Goal: Task Accomplishment & Management: Use online tool/utility

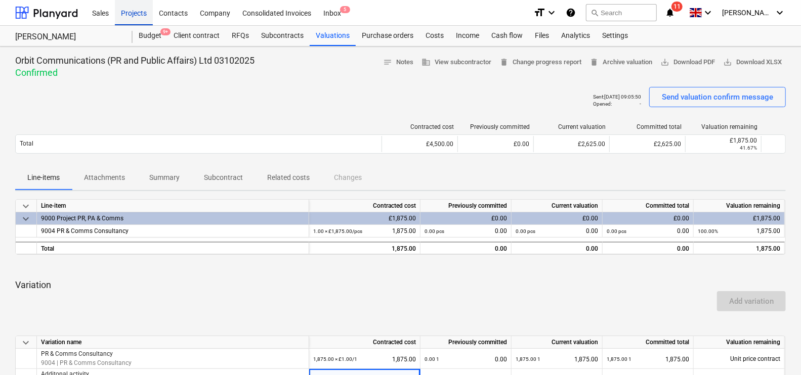
click at [146, 19] on div "Projects" at bounding box center [134, 12] width 38 height 26
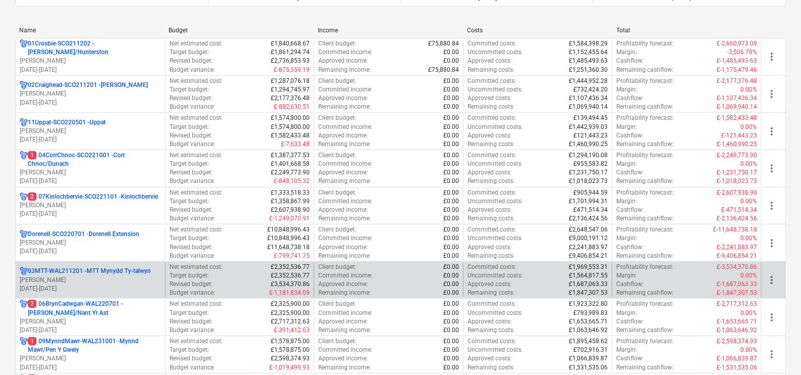
scroll to position [316, 0]
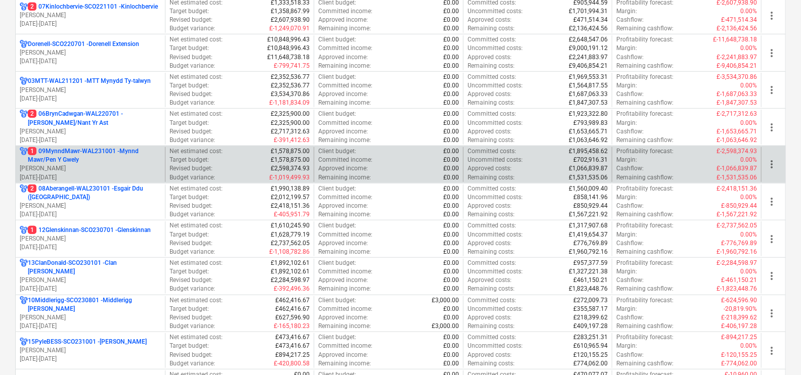
click at [113, 152] on p "1 09MynndMawr-WAL231001 - Mynnd Mawr/Pen Y Gwely" at bounding box center [94, 155] width 133 height 17
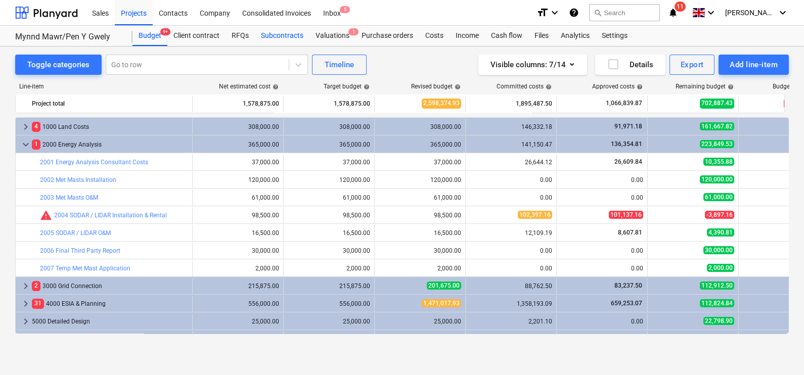
click at [291, 33] on div "Subcontracts" at bounding box center [282, 36] width 55 height 20
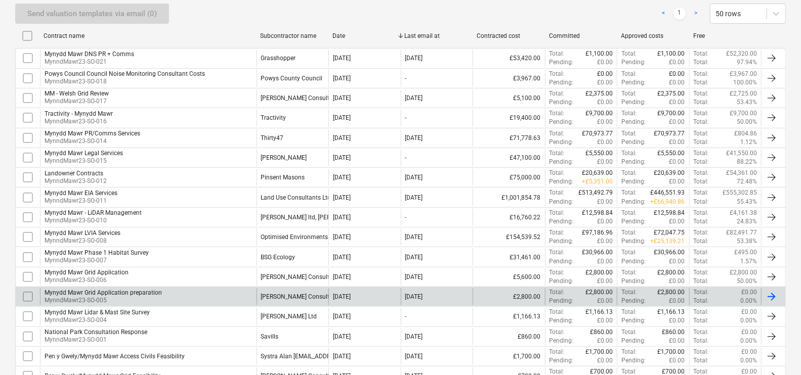
scroll to position [252, 0]
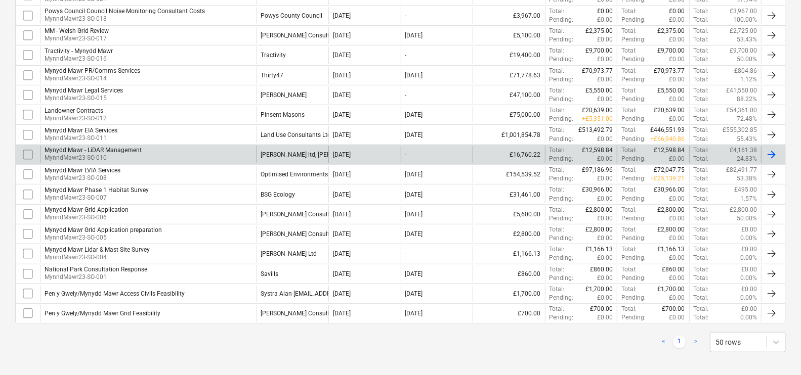
click at [265, 155] on div "[PERSON_NAME] ltd, [PERSON_NAME]" at bounding box center [312, 154] width 103 height 7
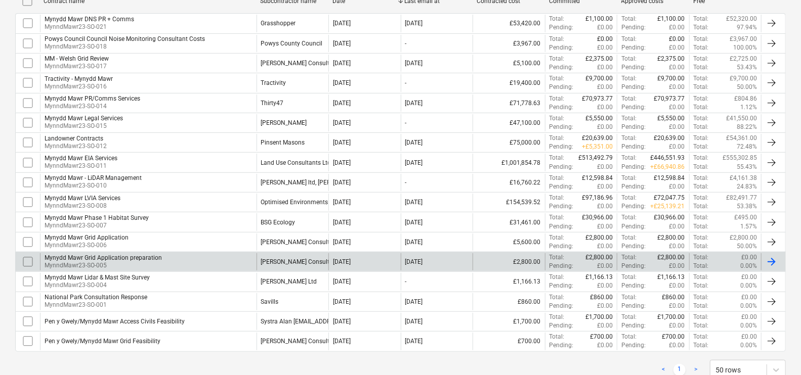
scroll to position [255, 0]
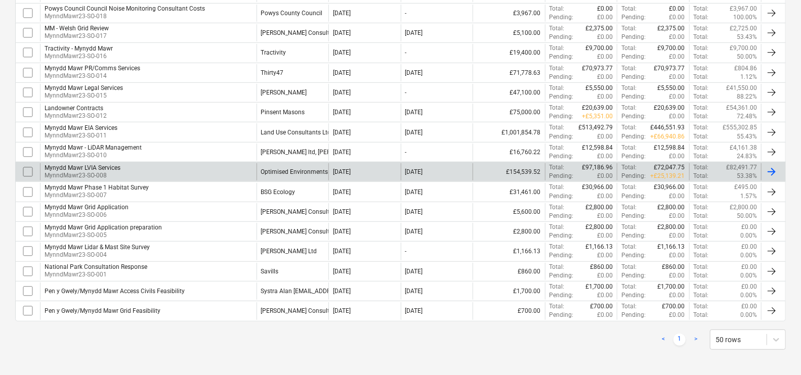
click at [295, 175] on div "Optimised Environments Limited" at bounding box center [292, 171] width 72 height 17
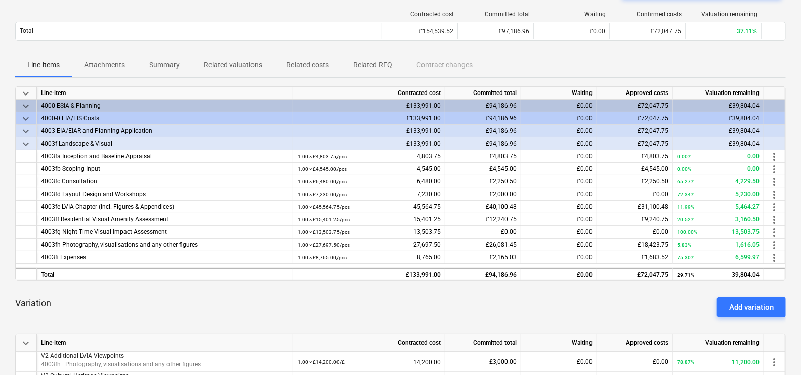
scroll to position [252, 0]
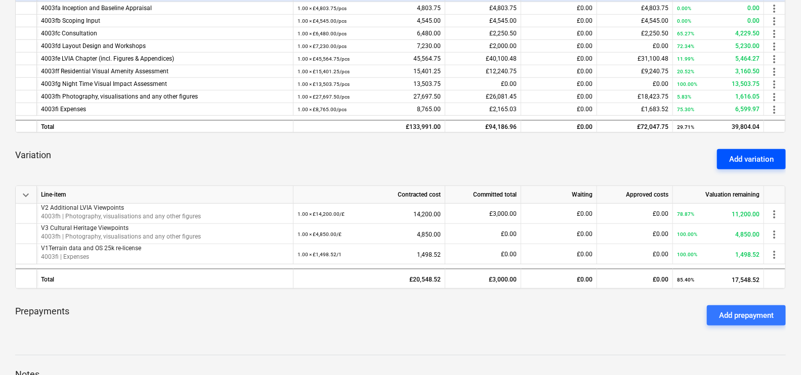
click at [745, 159] on div "Add variation" at bounding box center [751, 159] width 45 height 13
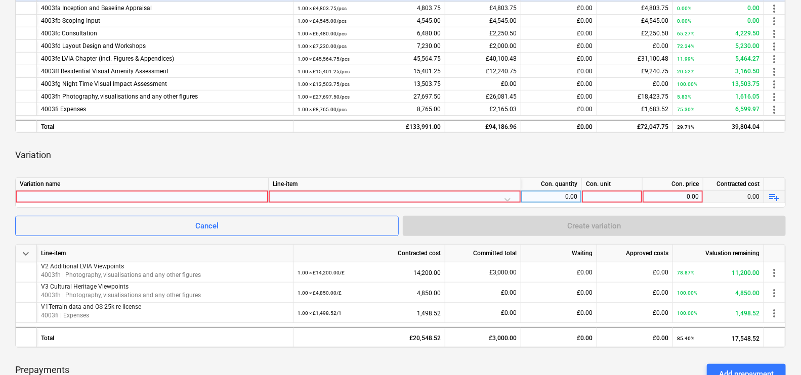
click at [73, 197] on div at bounding box center [142, 197] width 244 height 12
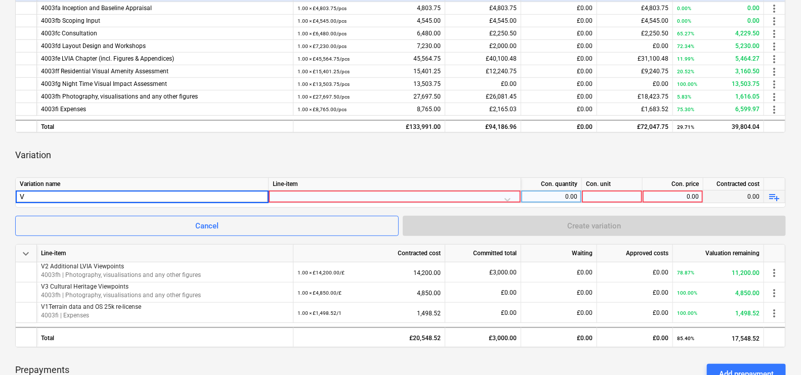
type input "V4"
click at [97, 191] on div "V4" at bounding box center [142, 197] width 244 height 12
click at [94, 197] on input "V4" at bounding box center [142, 197] width 252 height 12
type input "V4 3D Model for Solar"
click at [335, 194] on div at bounding box center [395, 200] width 244 height 18
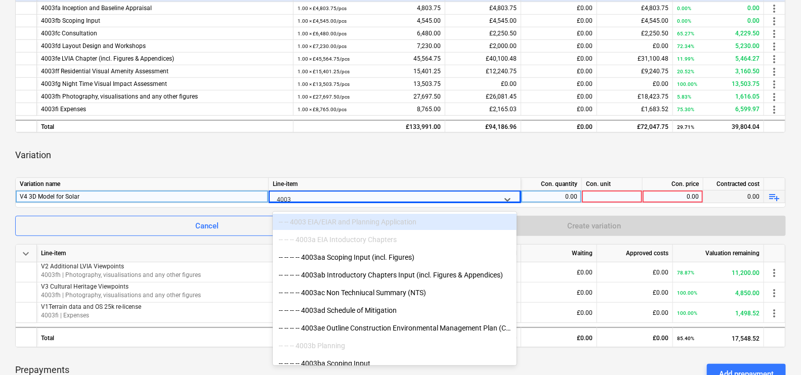
type input "4003f"
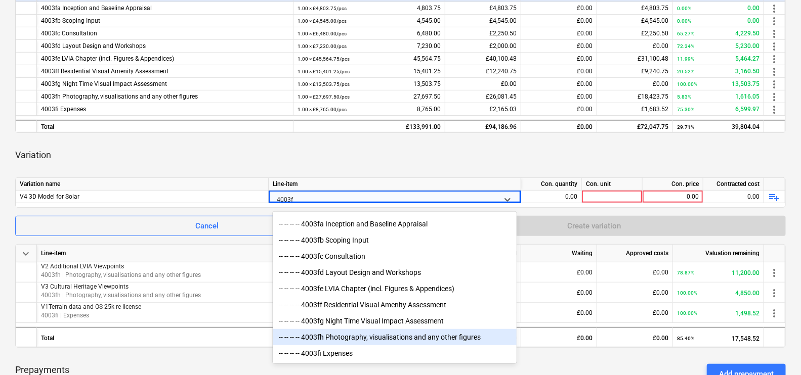
scroll to position [316, 0]
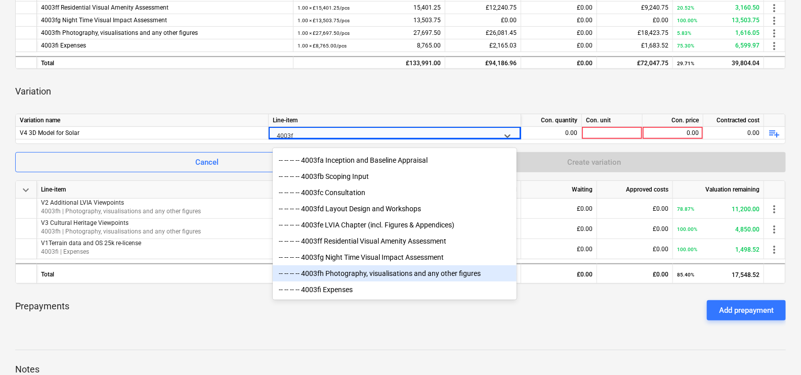
click at [405, 270] on div "-- -- -- -- 4003fh Photography, visualisations and any other figures" at bounding box center [395, 274] width 244 height 16
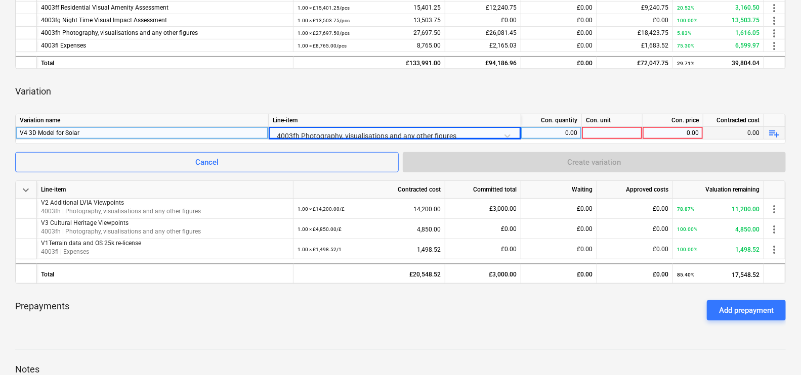
click at [563, 135] on div "0.00" at bounding box center [551, 133] width 52 height 13
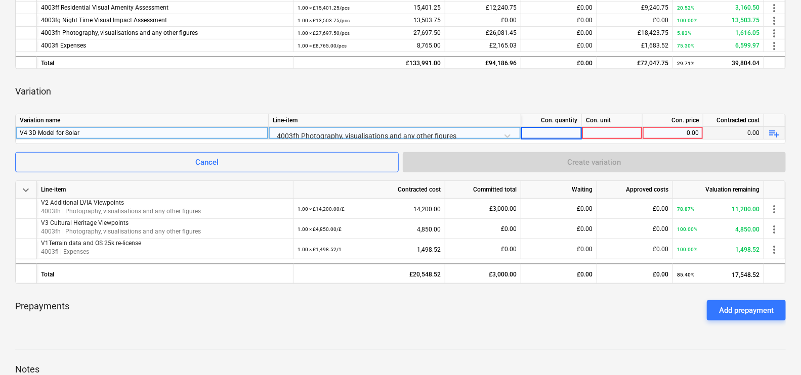
type input "1"
click at [629, 137] on div at bounding box center [612, 133] width 61 height 13
type input "1"
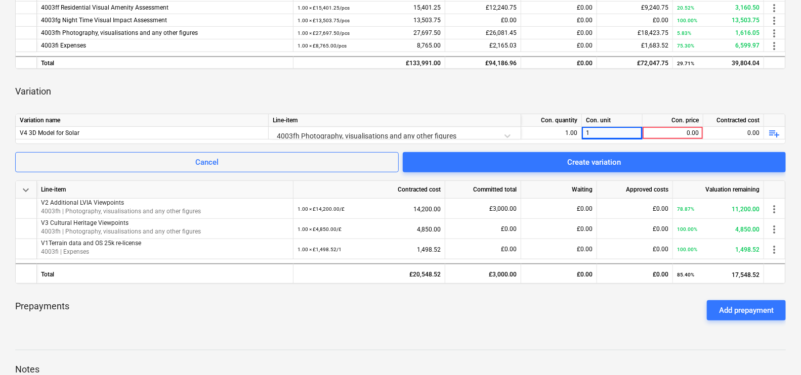
click at [688, 125] on div "Con. price" at bounding box center [672, 120] width 61 height 13
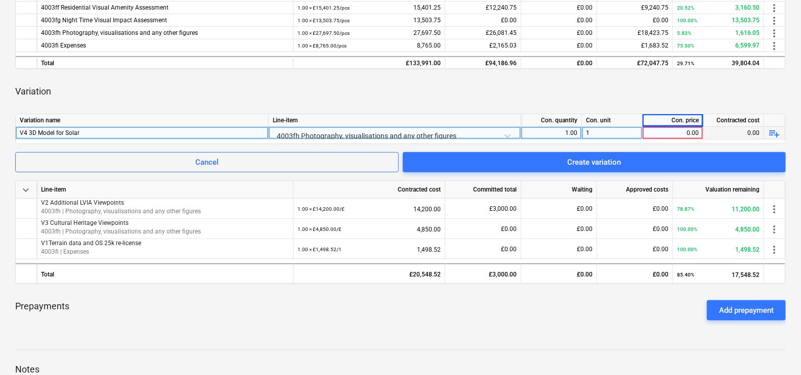
click at [690, 133] on div "0.00" at bounding box center [672, 133] width 52 height 13
type input "2175"
click at [743, 97] on div "Variation" at bounding box center [400, 91] width 770 height 28
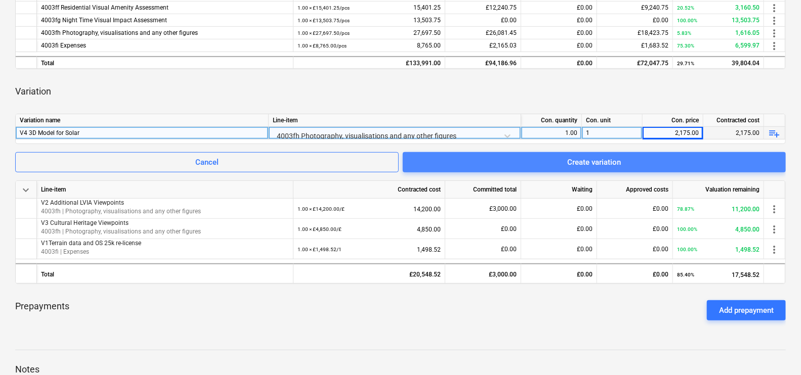
click at [679, 163] on span "Create variation" at bounding box center [594, 162] width 359 height 13
